Goal: Transaction & Acquisition: Book appointment/travel/reservation

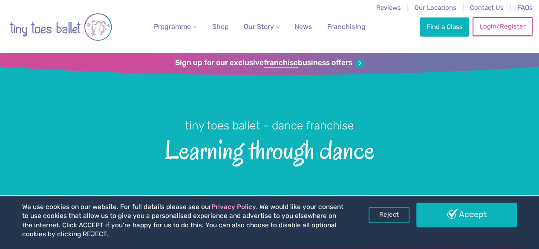
click at [504, 25] on link "Login/Register" at bounding box center [503, 26] width 60 height 19
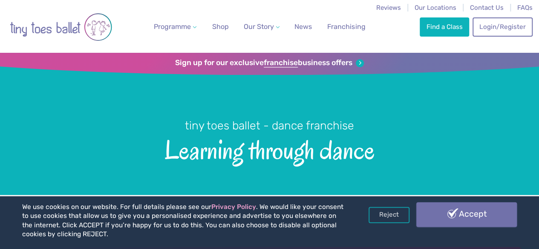
click at [471, 218] on link "Accept" at bounding box center [466, 214] width 101 height 25
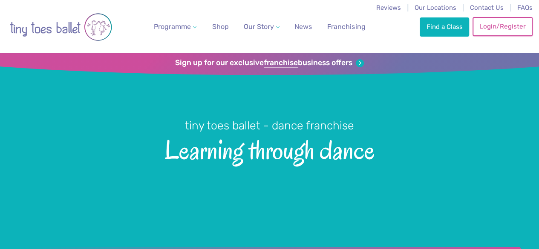
click at [504, 23] on link "Login/Register" at bounding box center [503, 26] width 60 height 19
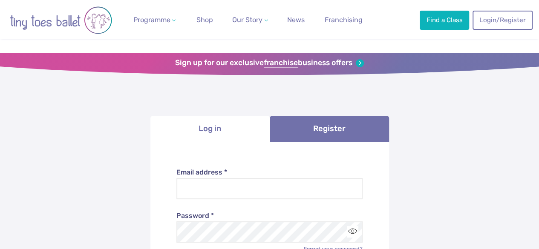
scroll to position [85, 0]
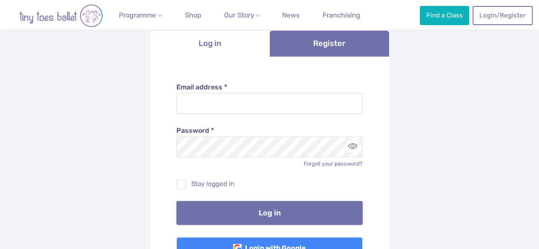
type input "**********"
click at [291, 212] on button "Log in" at bounding box center [269, 213] width 186 height 24
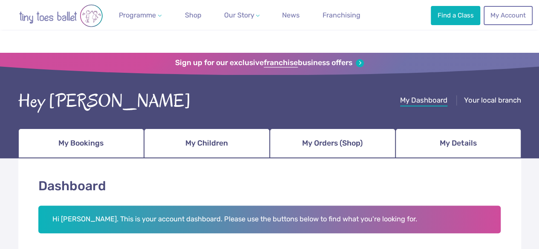
scroll to position [128, 0]
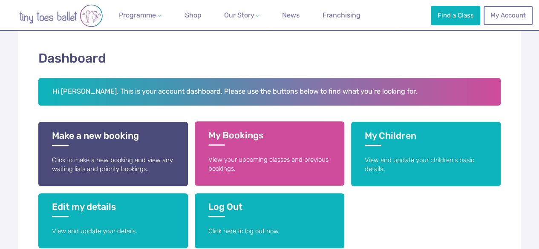
click at [271, 143] on h3 "My Bookings" at bounding box center [269, 138] width 122 height 16
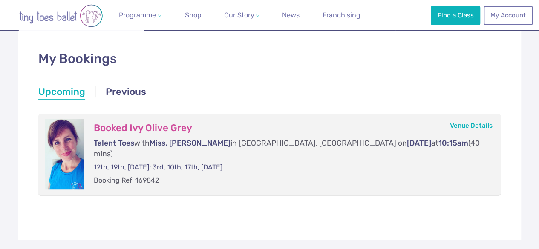
scroll to position [128, 0]
click at [175, 125] on h3 "Booked Ivy Olive Grey" at bounding box center [289, 128] width 390 height 12
click at [133, 94] on link "Previous" at bounding box center [126, 92] width 40 height 15
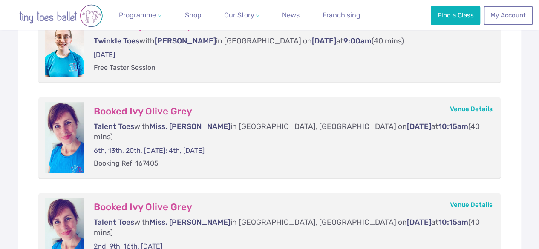
scroll to position [85, 0]
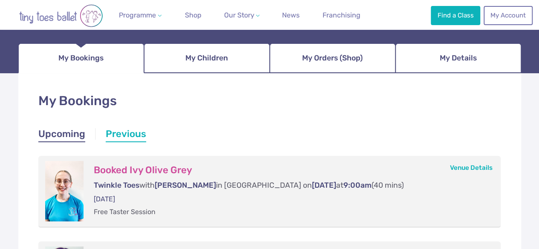
click at [76, 128] on link "Upcoming" at bounding box center [61, 134] width 47 height 15
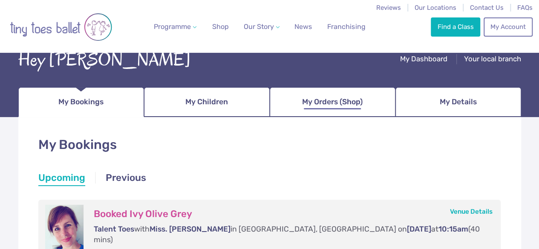
scroll to position [0, 0]
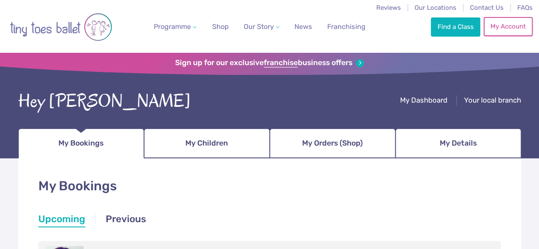
click at [505, 28] on link "My Account" at bounding box center [508, 26] width 49 height 19
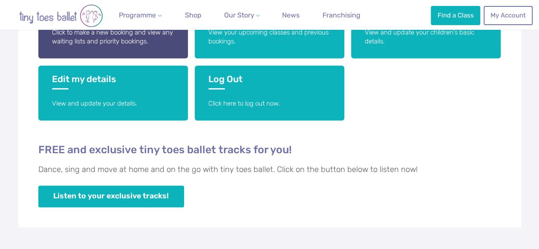
scroll to position [170, 0]
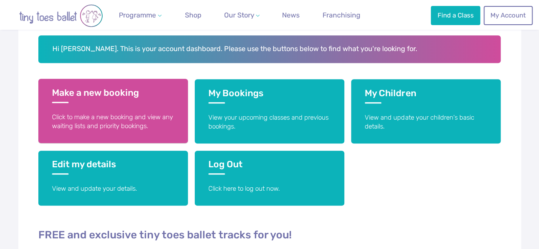
click at [117, 105] on link "Make a new booking Click to make a new booking and view any waiting lists and p…" at bounding box center [113, 111] width 150 height 64
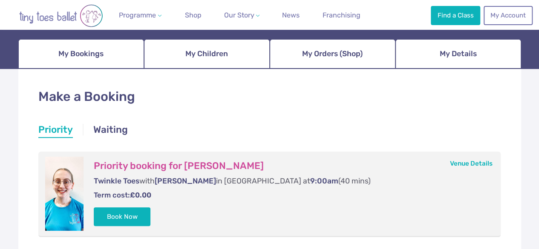
scroll to position [43, 0]
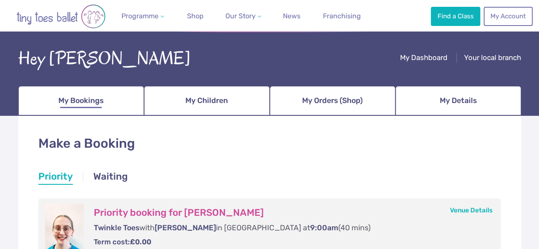
click at [96, 103] on span "My Bookings" at bounding box center [80, 100] width 45 height 15
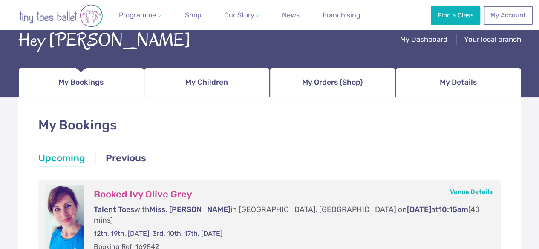
scroll to position [128, 0]
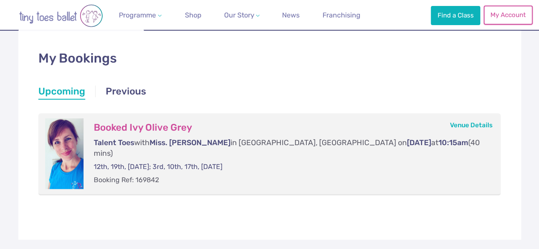
click at [503, 17] on link "My Account" at bounding box center [508, 15] width 49 height 19
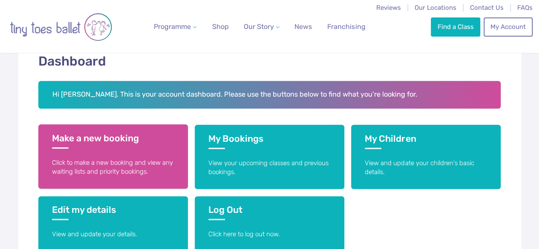
scroll to position [128, 0]
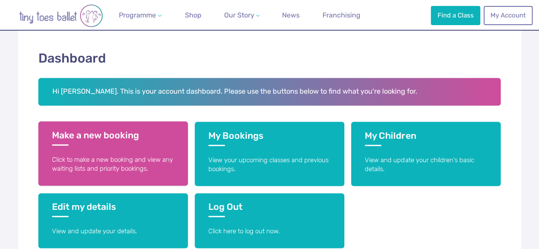
click at [127, 153] on link "Make a new booking Click to make a new booking and view any waiting lists and p…" at bounding box center [113, 153] width 150 height 64
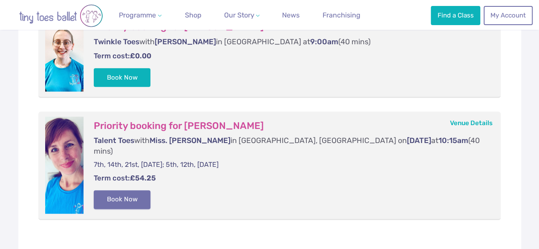
scroll to position [256, 0]
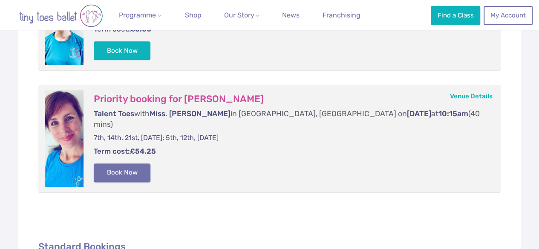
click at [124, 164] on button "Book Now" at bounding box center [122, 173] width 57 height 19
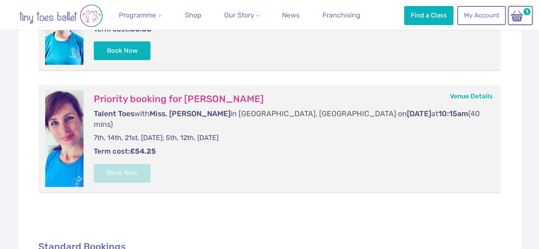
click at [533, 14] on nav "Reviews Our Locations Contact Us FAQs Programme Weekly Classes Inclusive Dance …" at bounding box center [269, 15] width 539 height 30
click at [522, 15] on img at bounding box center [517, 15] width 16 height 12
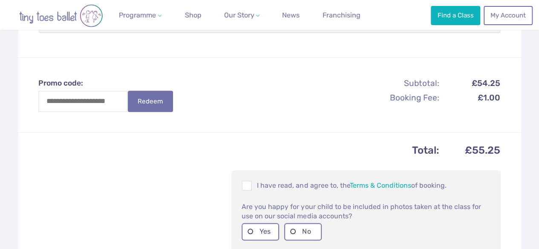
scroll to position [298, 0]
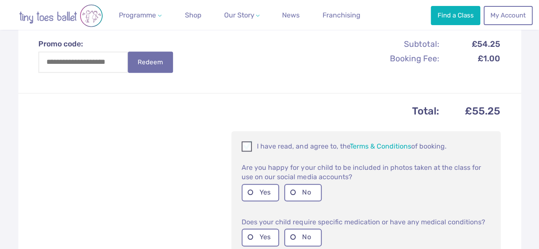
click at [254, 143] on p "I have read, and agree to, the Terms & Conditions of booking." at bounding box center [366, 146] width 249 height 10
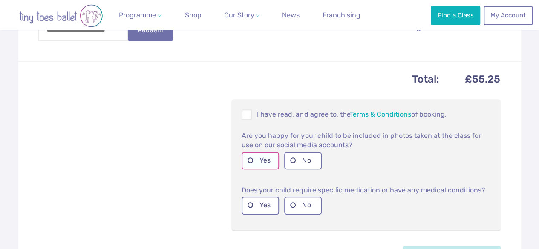
scroll to position [341, 0]
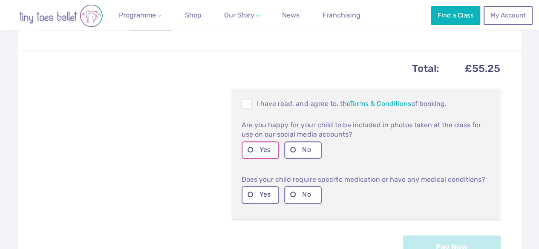
click at [261, 148] on label "Yes" at bounding box center [261, 149] width 38 height 17
click at [257, 189] on label "Yes" at bounding box center [261, 194] width 38 height 17
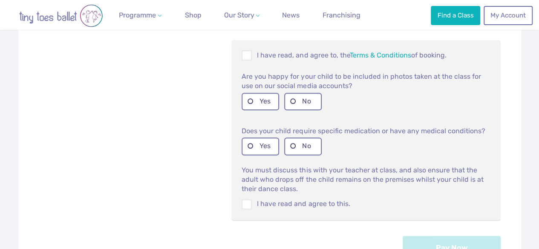
scroll to position [469, 0]
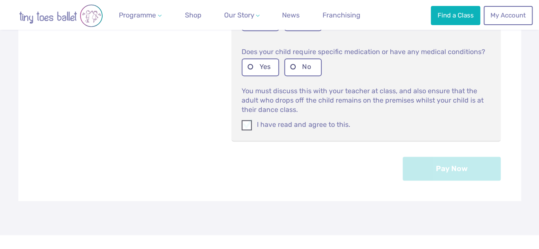
click at [281, 120] on label "I have read and agree to this." at bounding box center [366, 124] width 249 height 9
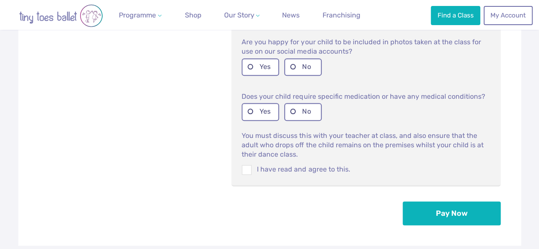
scroll to position [426, 0]
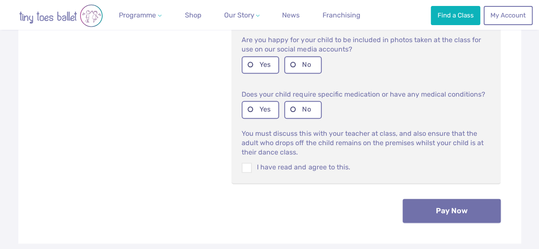
click at [445, 208] on button "Pay Now" at bounding box center [452, 211] width 98 height 24
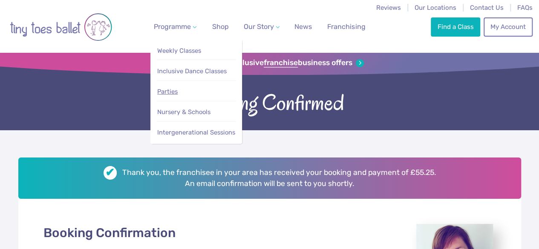
click at [169, 95] on span "Parties" at bounding box center [167, 92] width 20 height 8
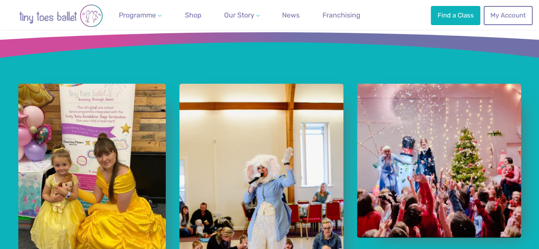
scroll to position [579, 0]
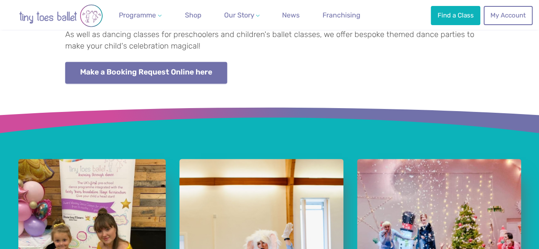
click at [164, 84] on link "Make a Booking Request Online here" at bounding box center [146, 73] width 162 height 22
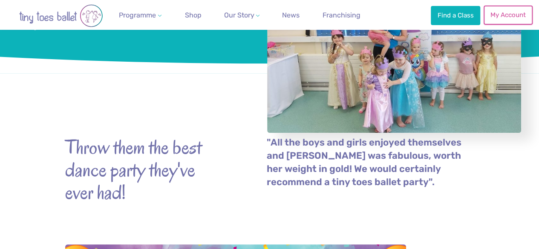
scroll to position [110, 0]
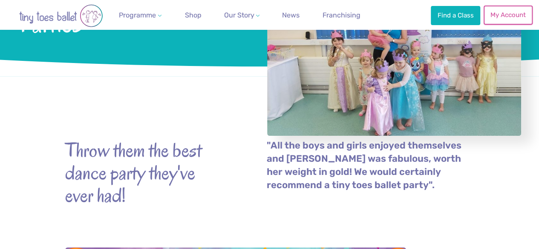
click at [513, 23] on link "My Account" at bounding box center [508, 15] width 49 height 19
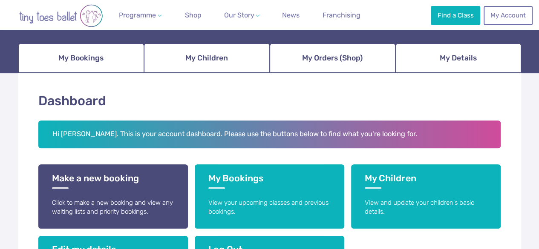
scroll to position [170, 0]
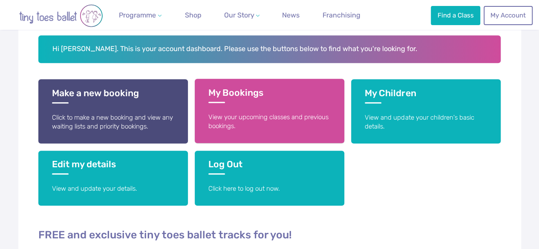
click at [257, 116] on p "View your upcoming classes and previous bookings." at bounding box center [269, 122] width 122 height 18
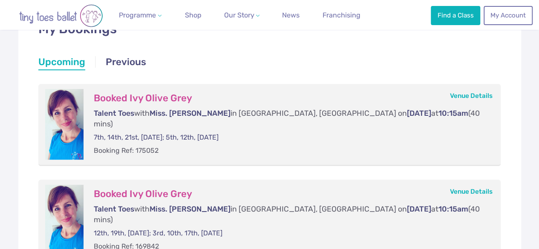
scroll to position [170, 0]
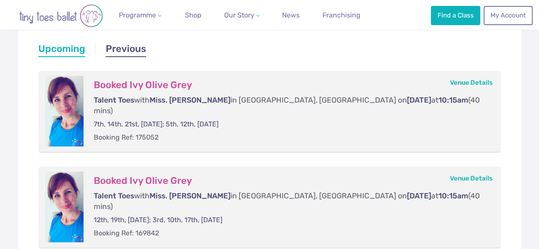
click at [134, 51] on link "Previous" at bounding box center [126, 49] width 40 height 15
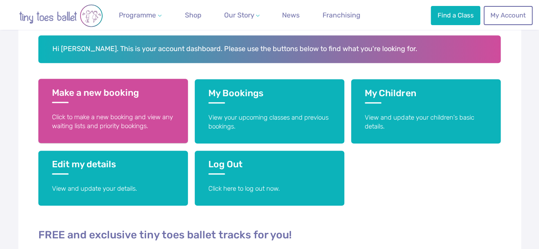
scroll to position [170, 0]
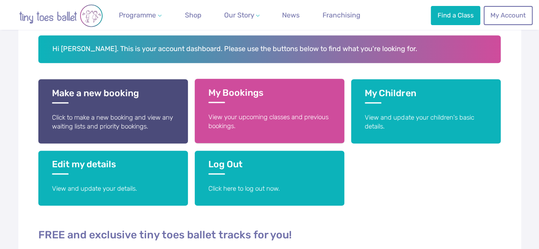
click at [229, 109] on link "My Bookings View your upcoming classes and previous bookings." at bounding box center [270, 111] width 150 height 64
